Goal: Task Accomplishment & Management: Manage account settings

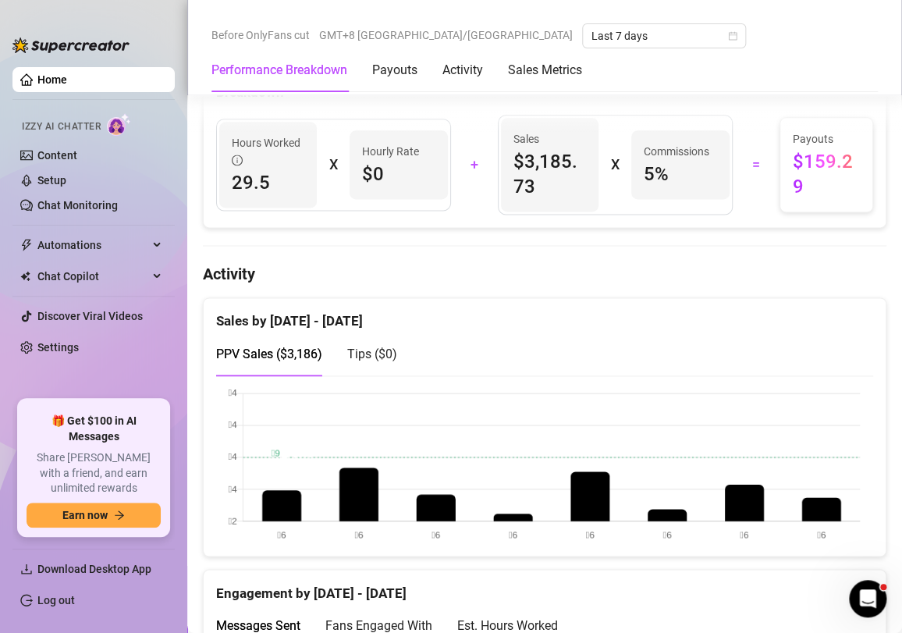
scroll to position [781, 0]
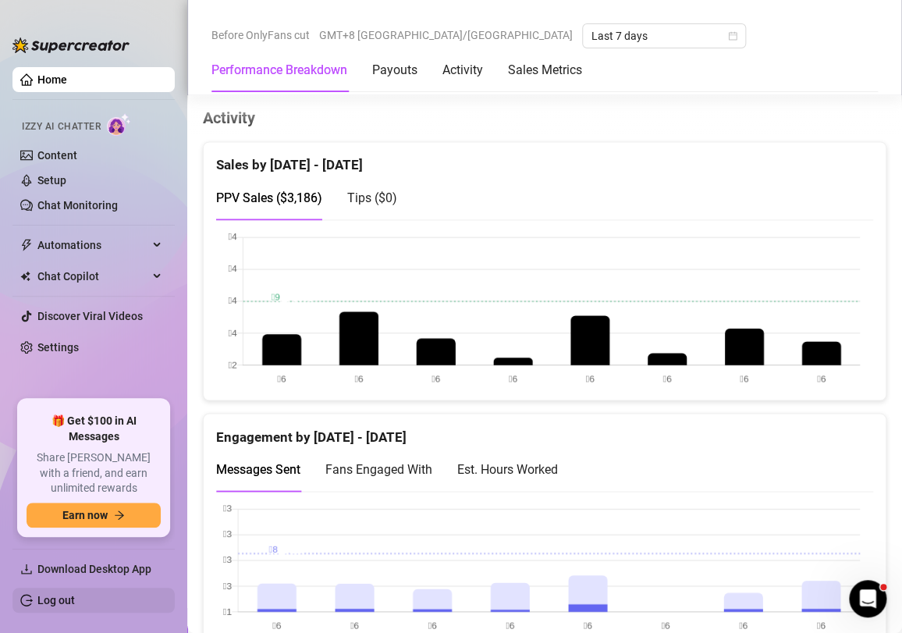
click at [75, 599] on link "Log out" at bounding box center [55, 600] width 37 height 12
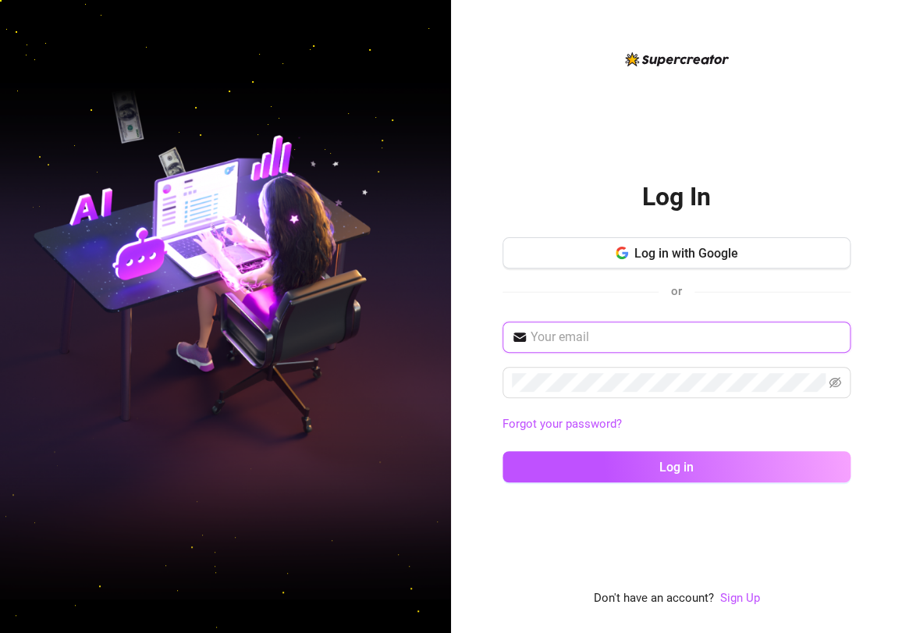
click at [635, 339] on input "text" at bounding box center [686, 337] width 311 height 19
type input "[EMAIL_ADDRESS][DOMAIN_NAME]"
click at [503, 451] on button "Log in" at bounding box center [677, 466] width 348 height 31
